Goal: Information Seeking & Learning: Learn about a topic

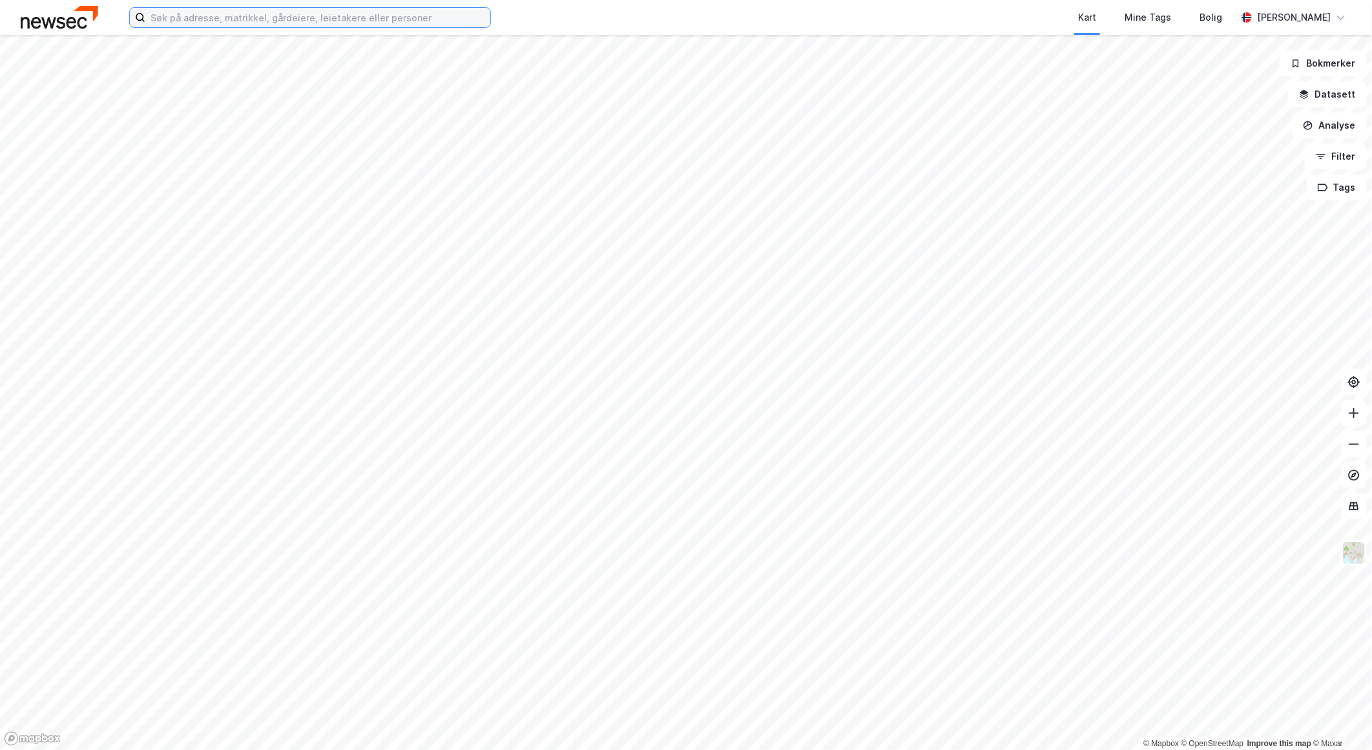
click at [351, 13] on input at bounding box center [317, 17] width 345 height 19
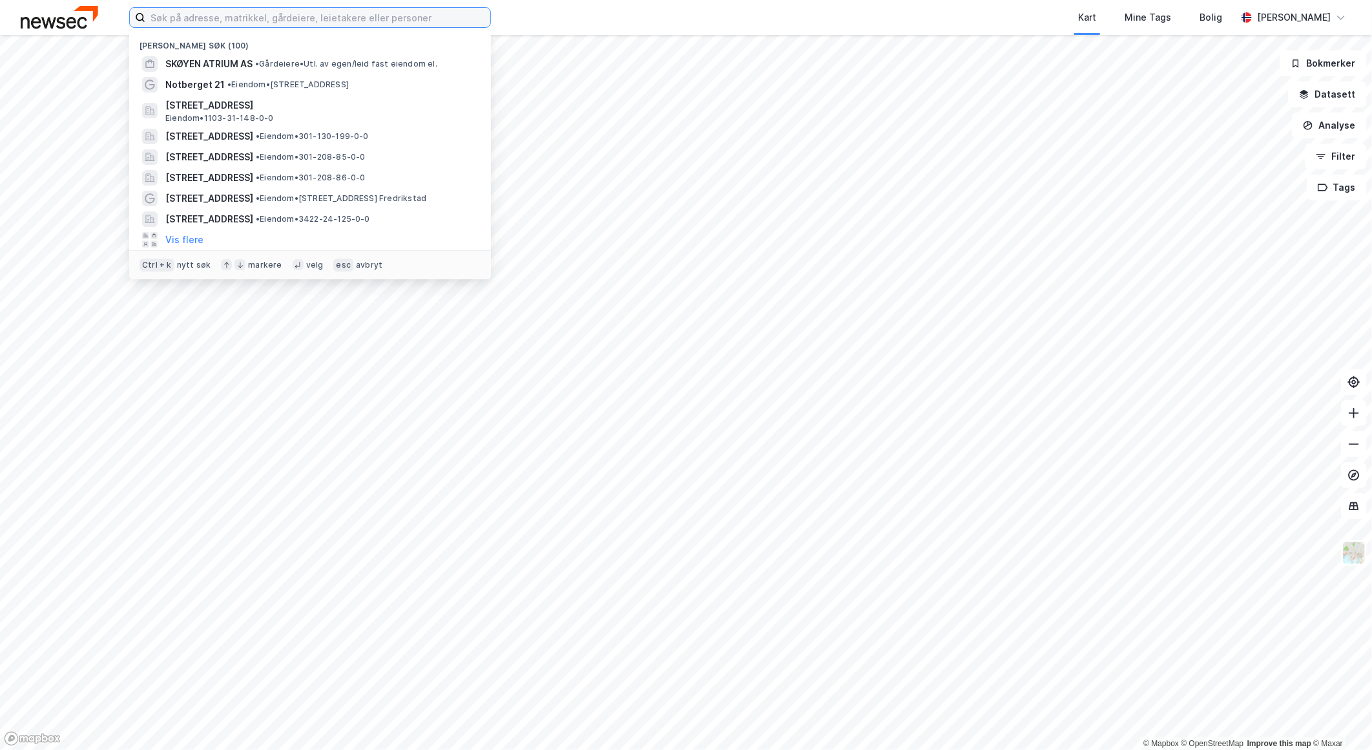
click at [351, 13] on input at bounding box center [317, 17] width 345 height 19
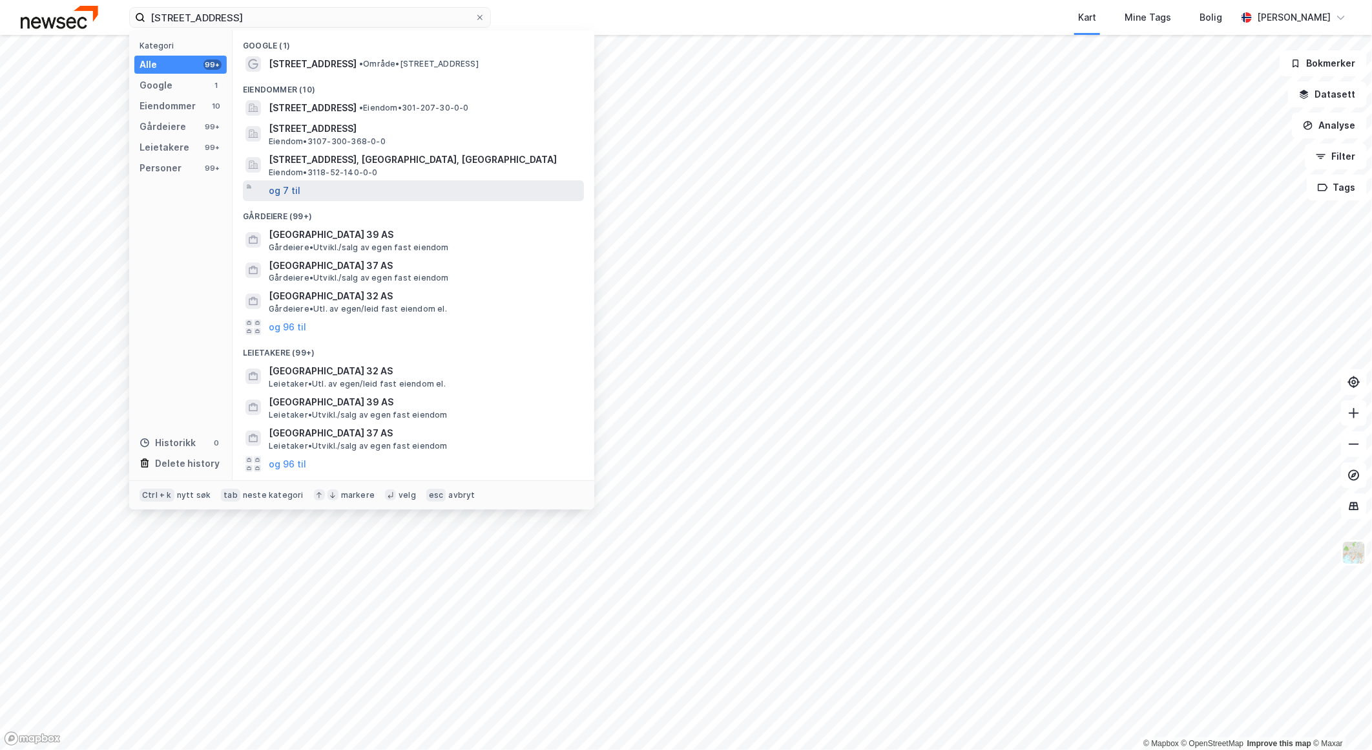
click at [289, 184] on button "og 7 til" at bounding box center [285, 191] width 32 height 16
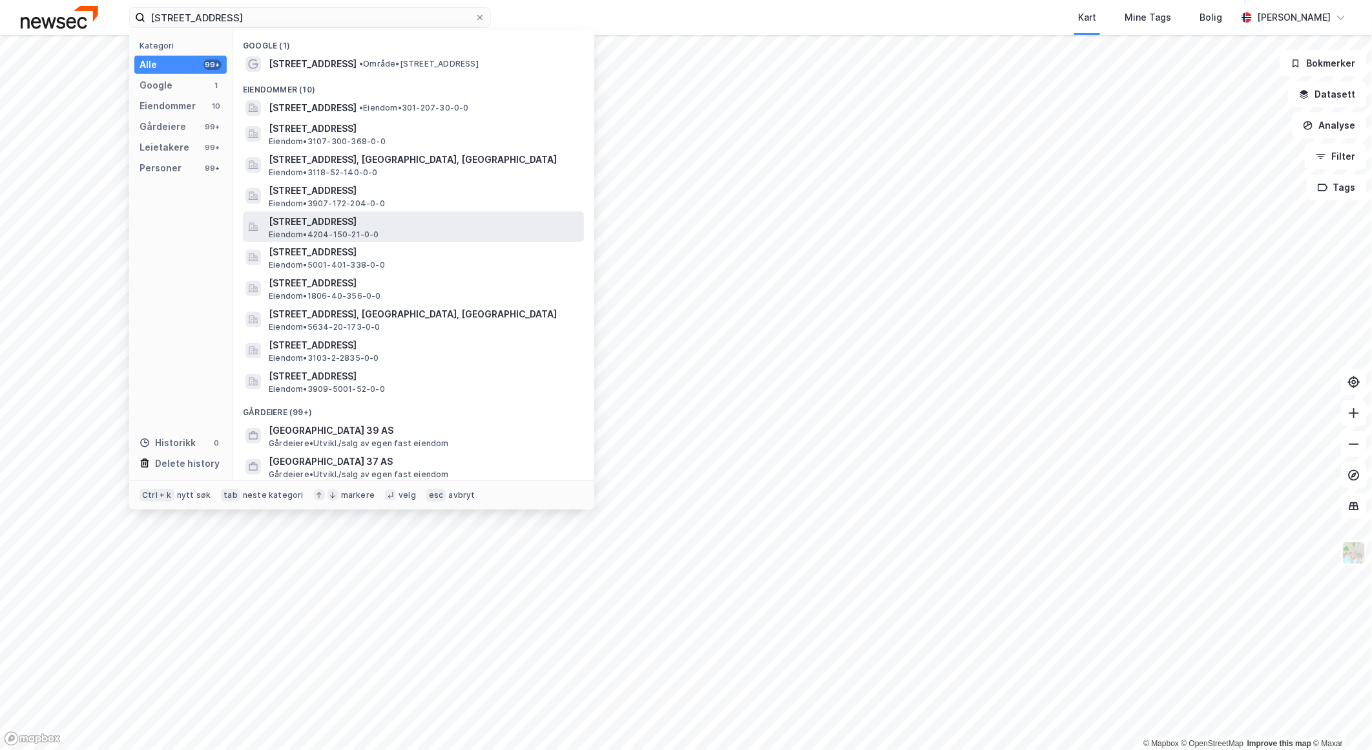
click at [351, 216] on span "[STREET_ADDRESS]" at bounding box center [424, 222] width 310 height 16
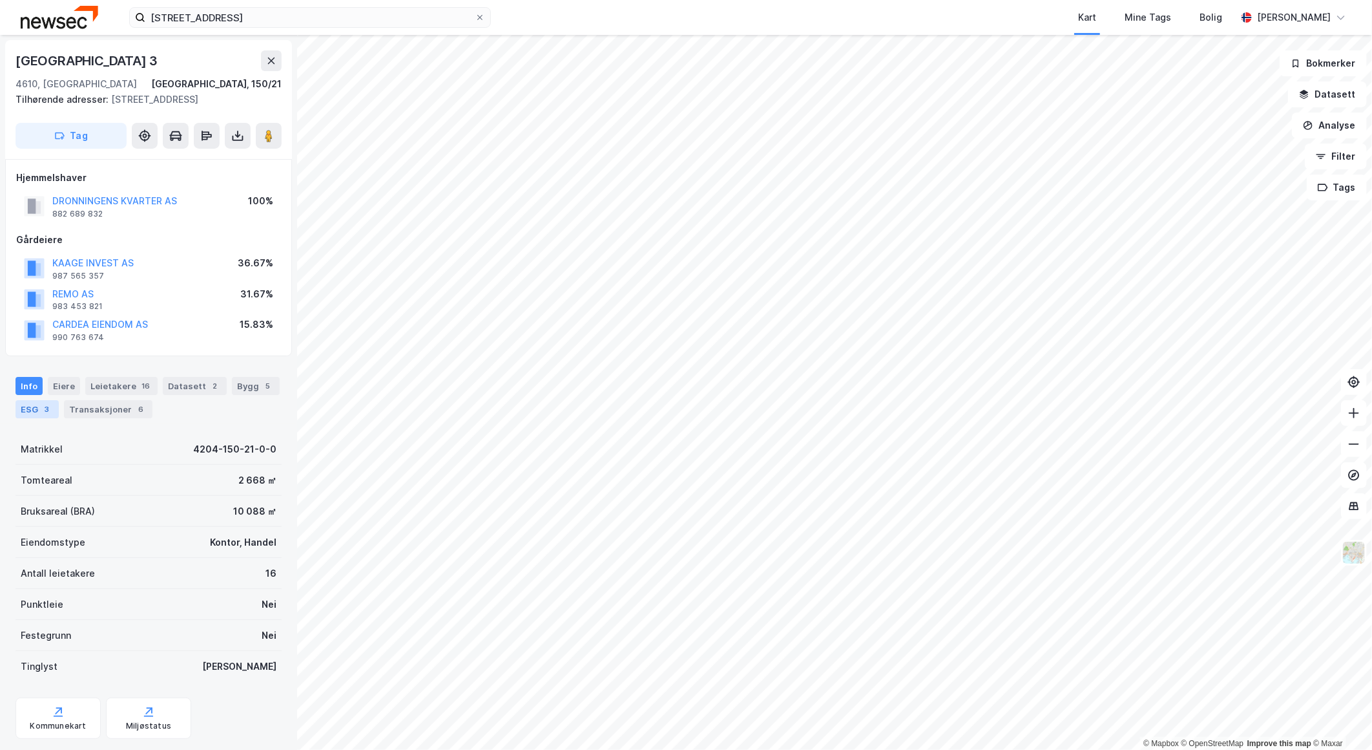
click at [43, 414] on div "3" at bounding box center [47, 409] width 13 height 13
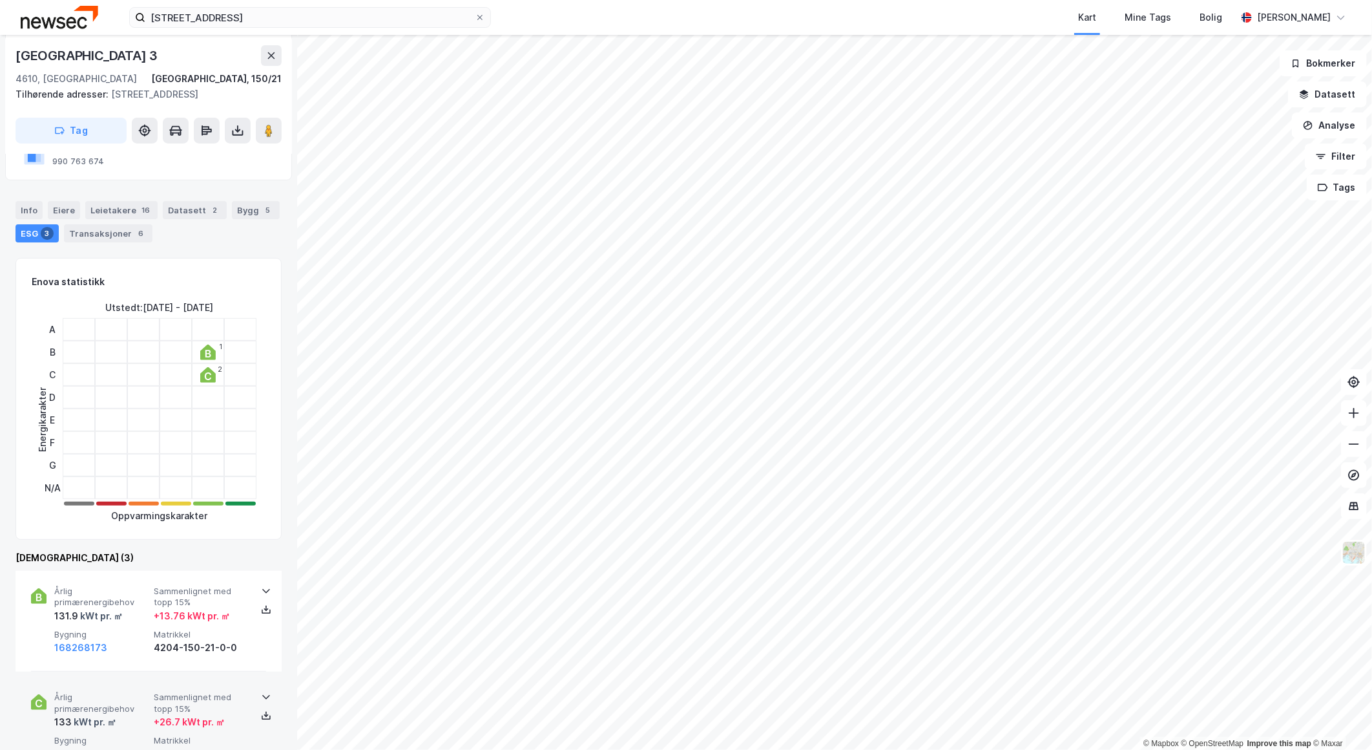
scroll to position [430, 0]
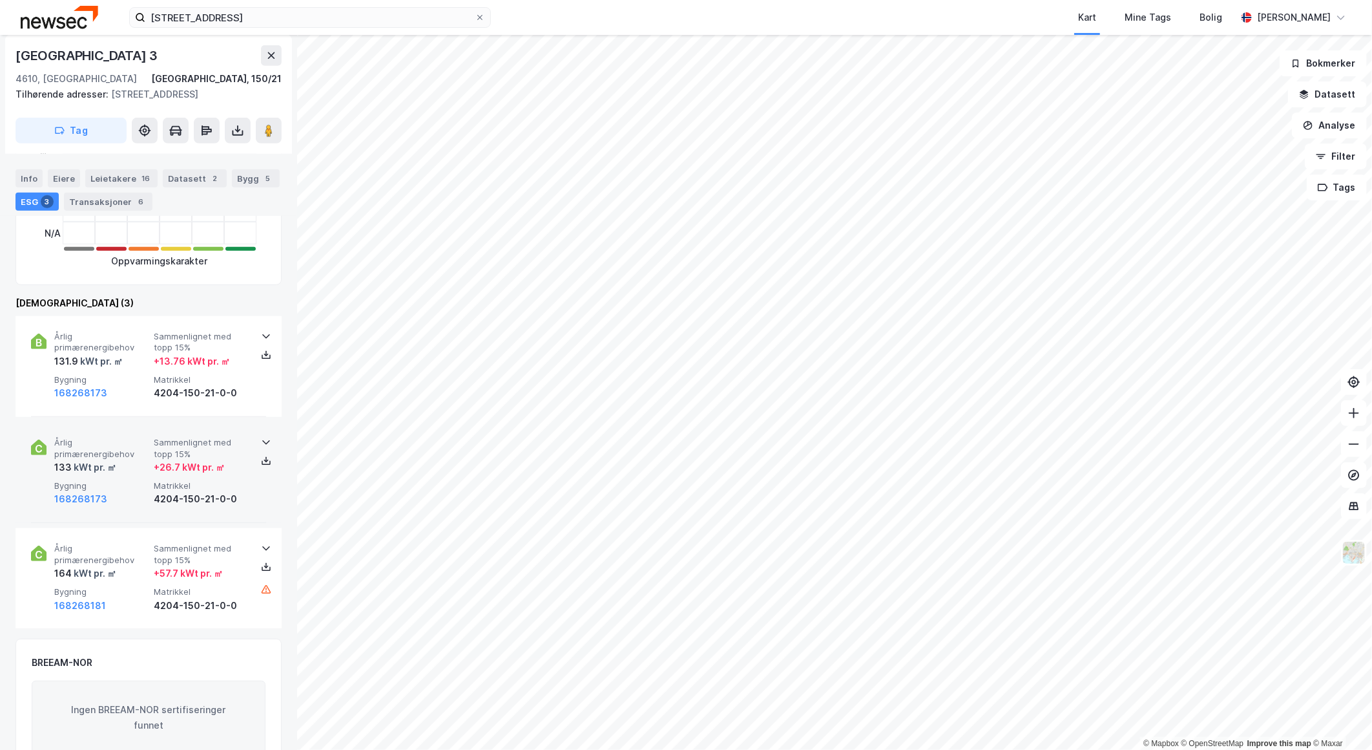
click at [140, 437] on span "Årlig primærenergibehov" at bounding box center [101, 448] width 94 height 23
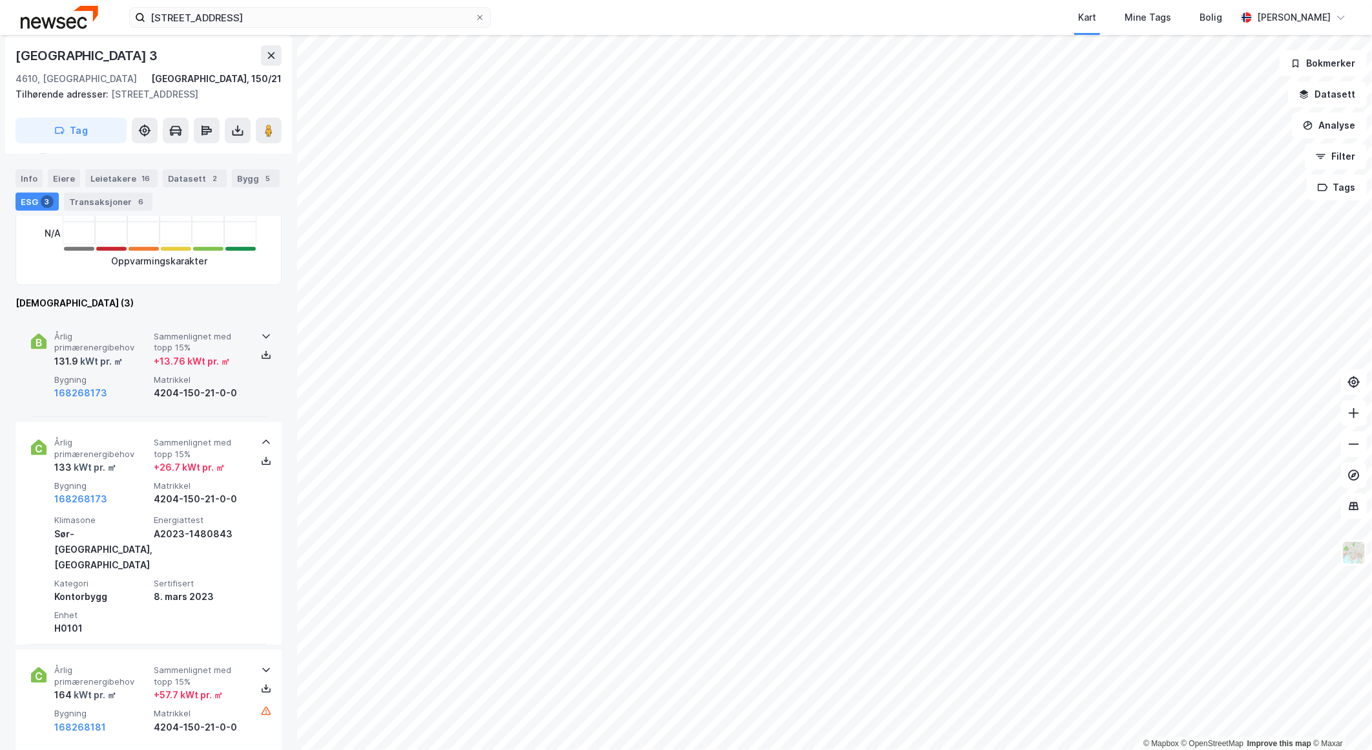
click at [128, 328] on div "Årlig primærenergibehov 131.9 kWt pr. ㎡ Sammenlignet med topp 15% + 13.76 kWt p…" at bounding box center [148, 366] width 235 height 101
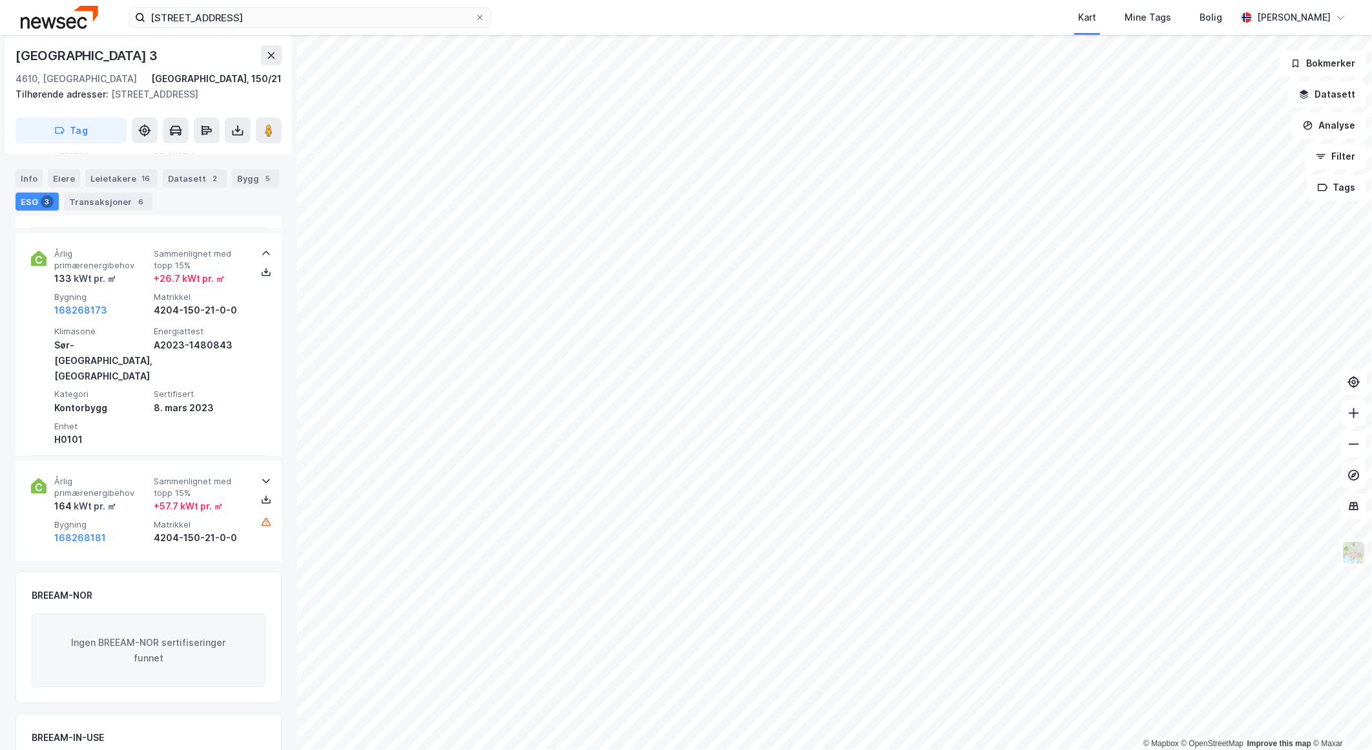
scroll to position [806, 0]
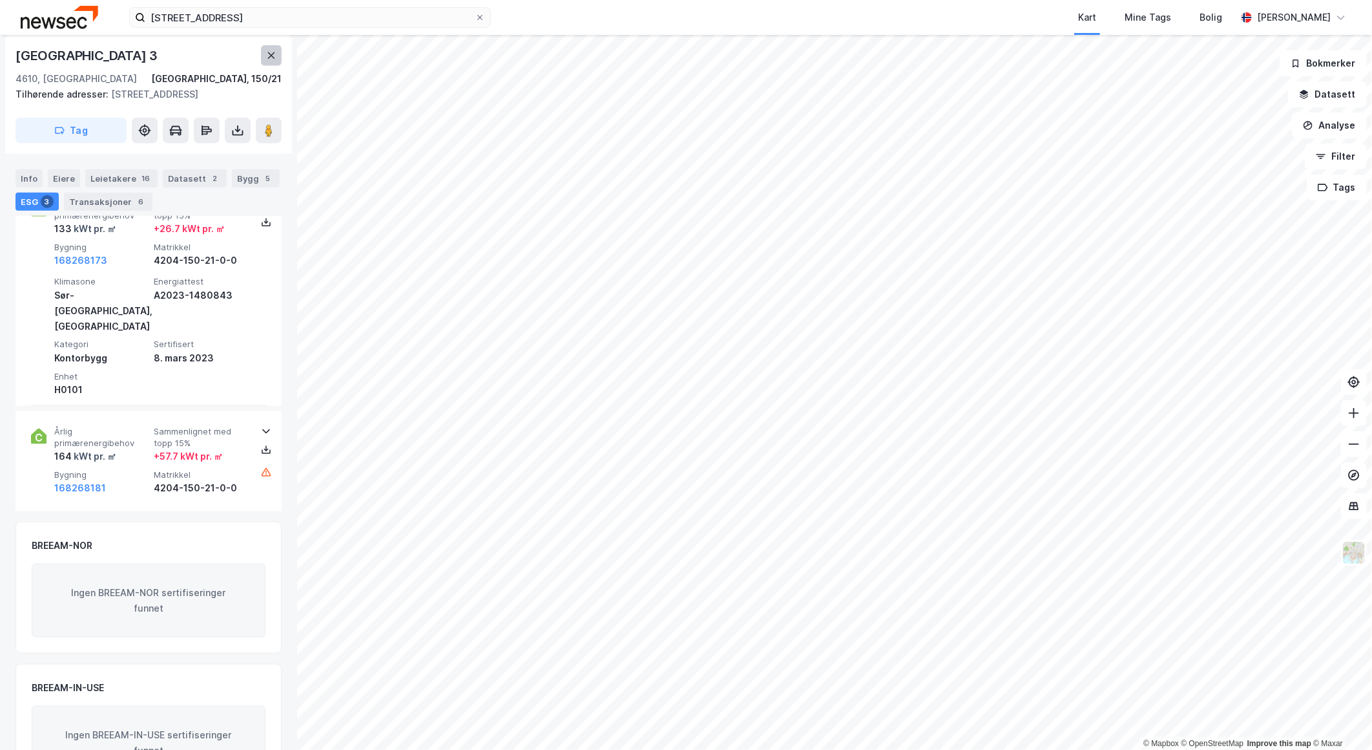
click at [269, 56] on icon at bounding box center [271, 55] width 7 height 6
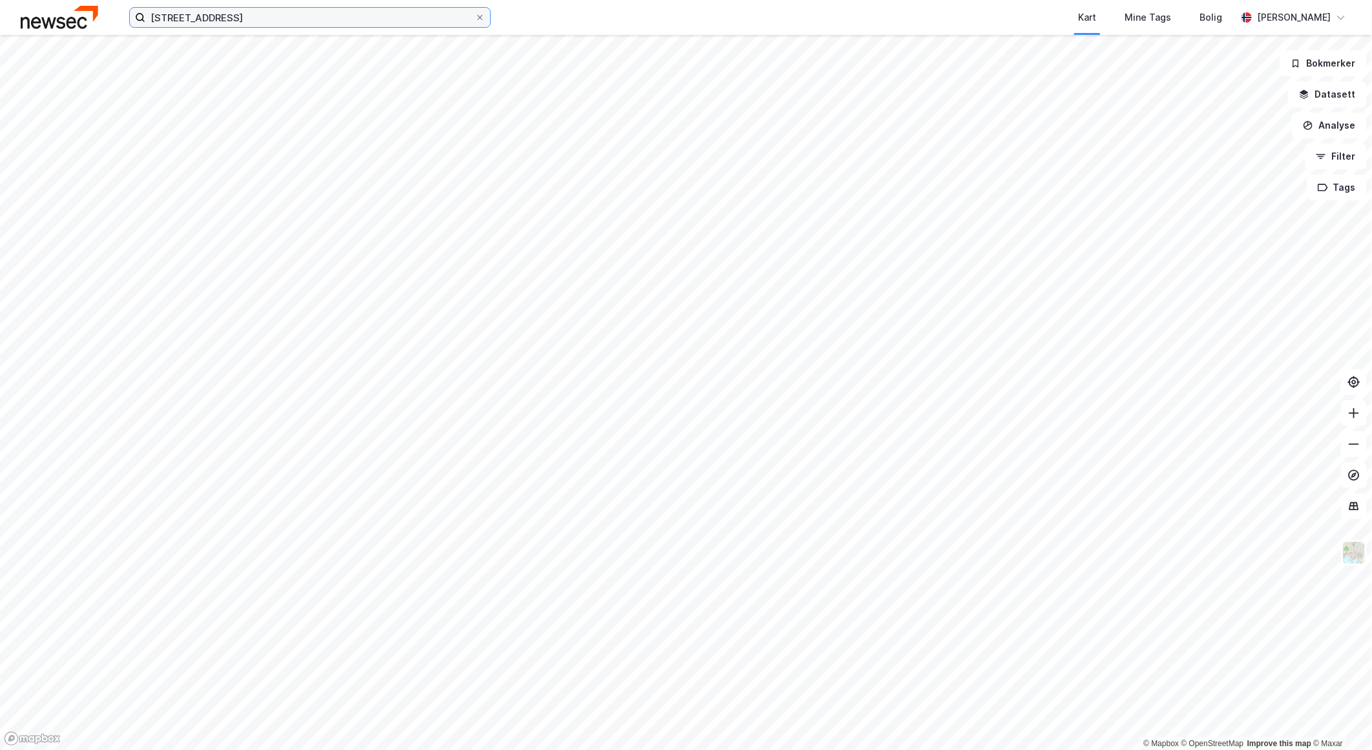
drag, startPoint x: 220, startPoint y: 26, endPoint x: 155, endPoint y: 21, distance: 65.4
click at [155, 21] on input "[STREET_ADDRESS]" at bounding box center [310, 17] width 330 height 19
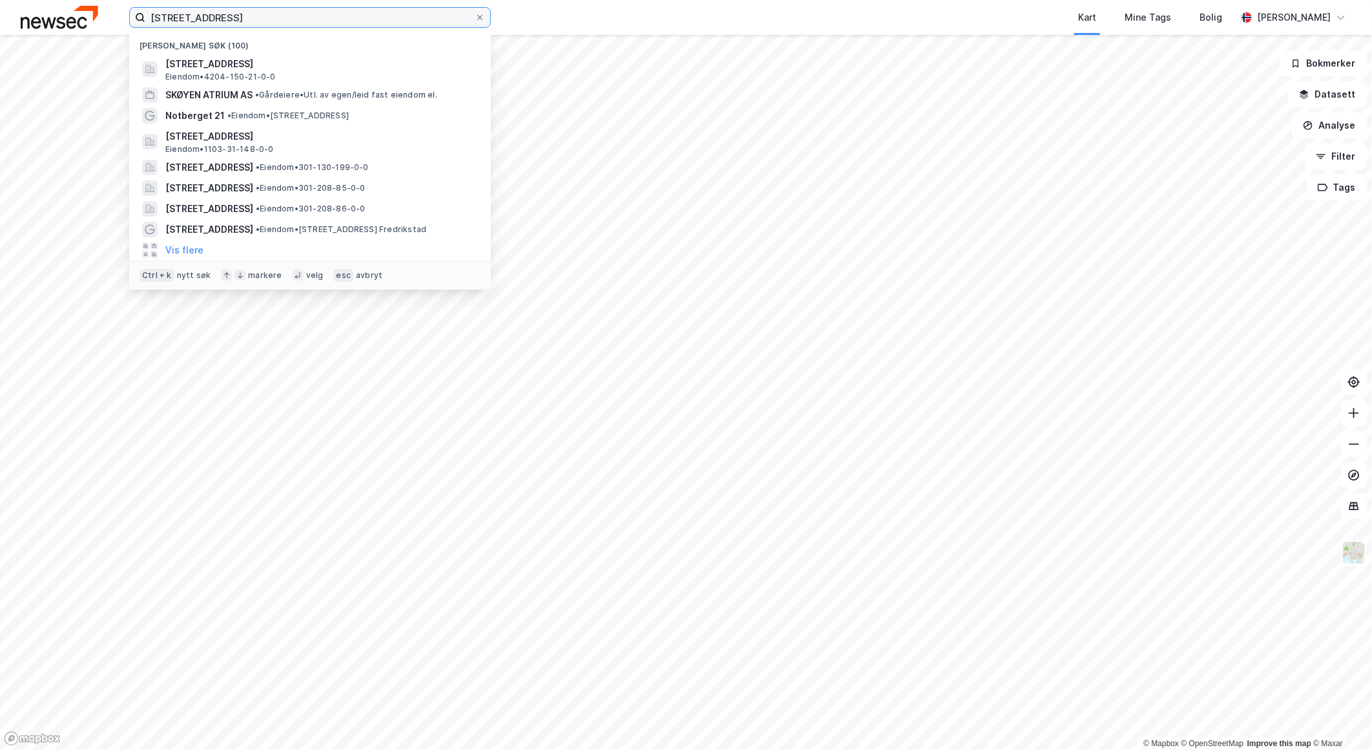
type input "d"
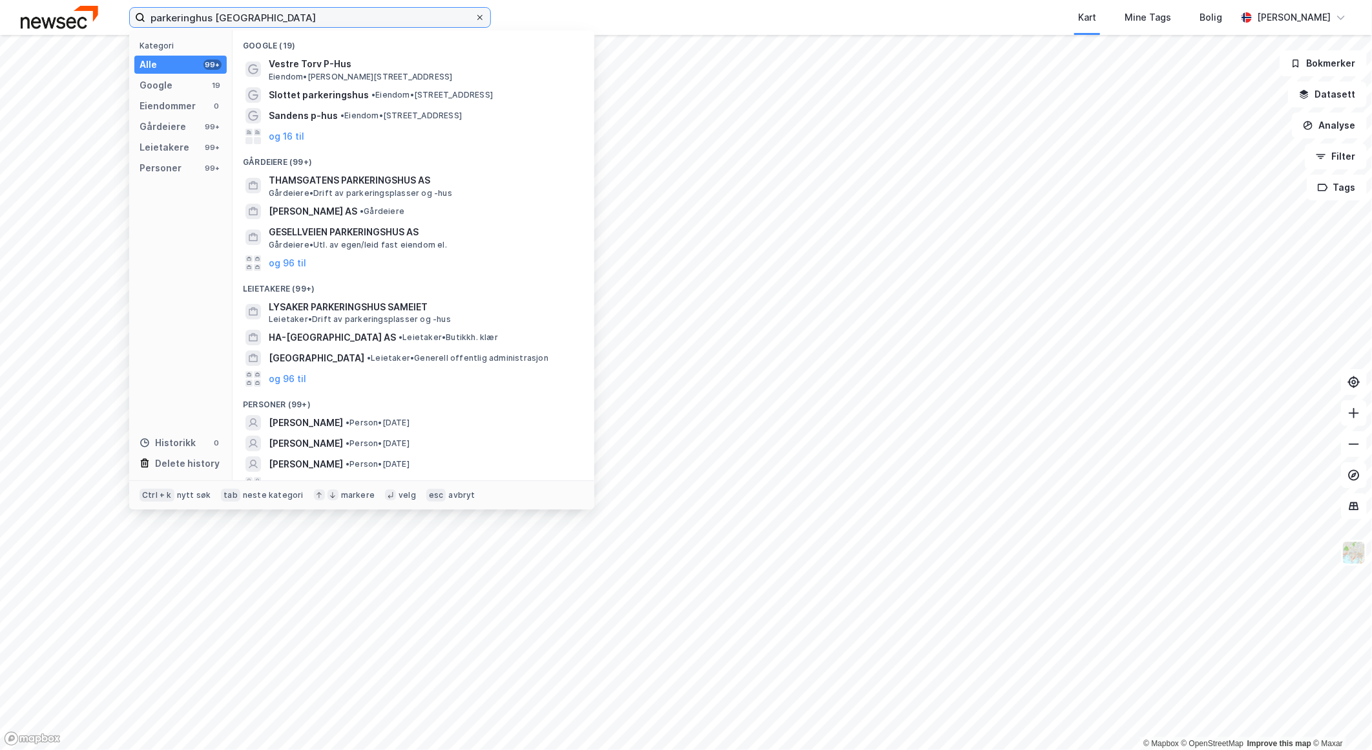
type input "parkeringhus [GEOGRAPHIC_DATA]"
click at [479, 18] on icon at bounding box center [480, 18] width 8 height 8
click at [475, 18] on input "parkeringhus [GEOGRAPHIC_DATA]" at bounding box center [310, 17] width 330 height 19
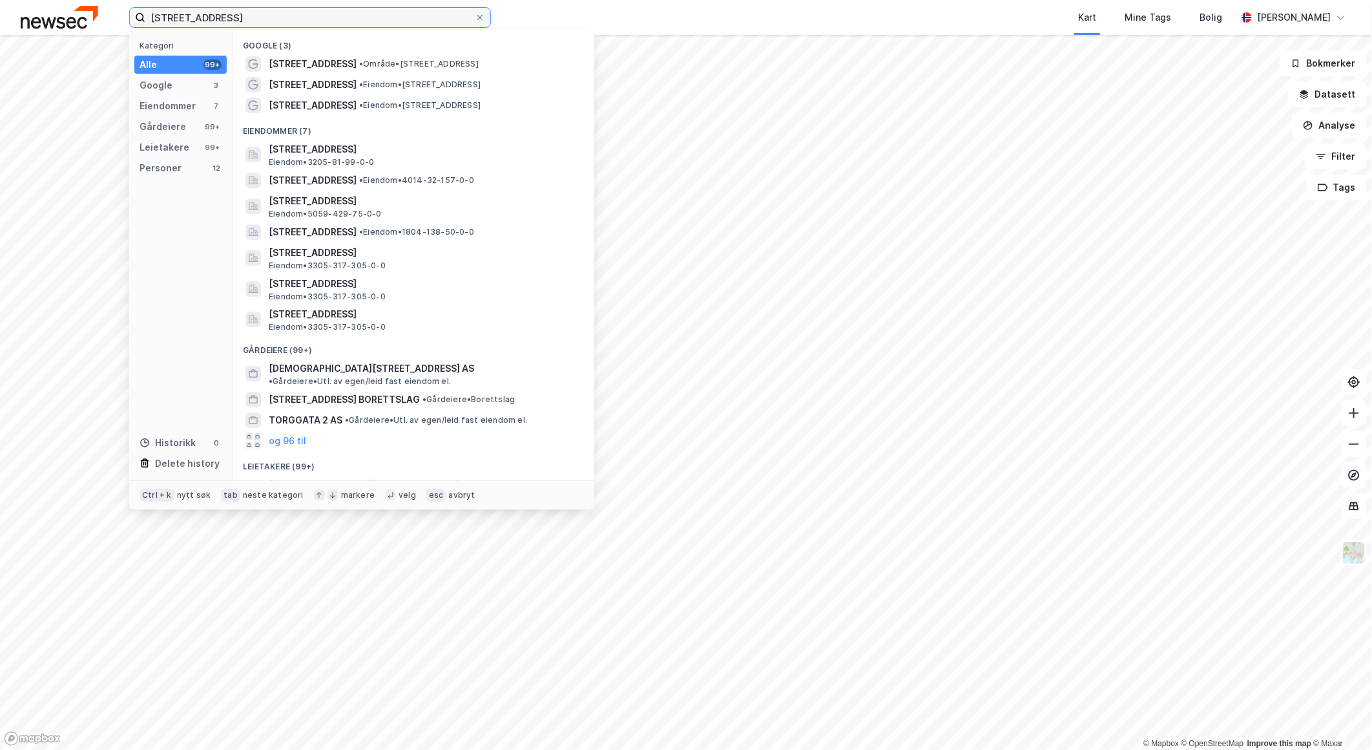
type input "[STREET_ADDRESS]"
